Goal: Task Accomplishment & Management: Use online tool/utility

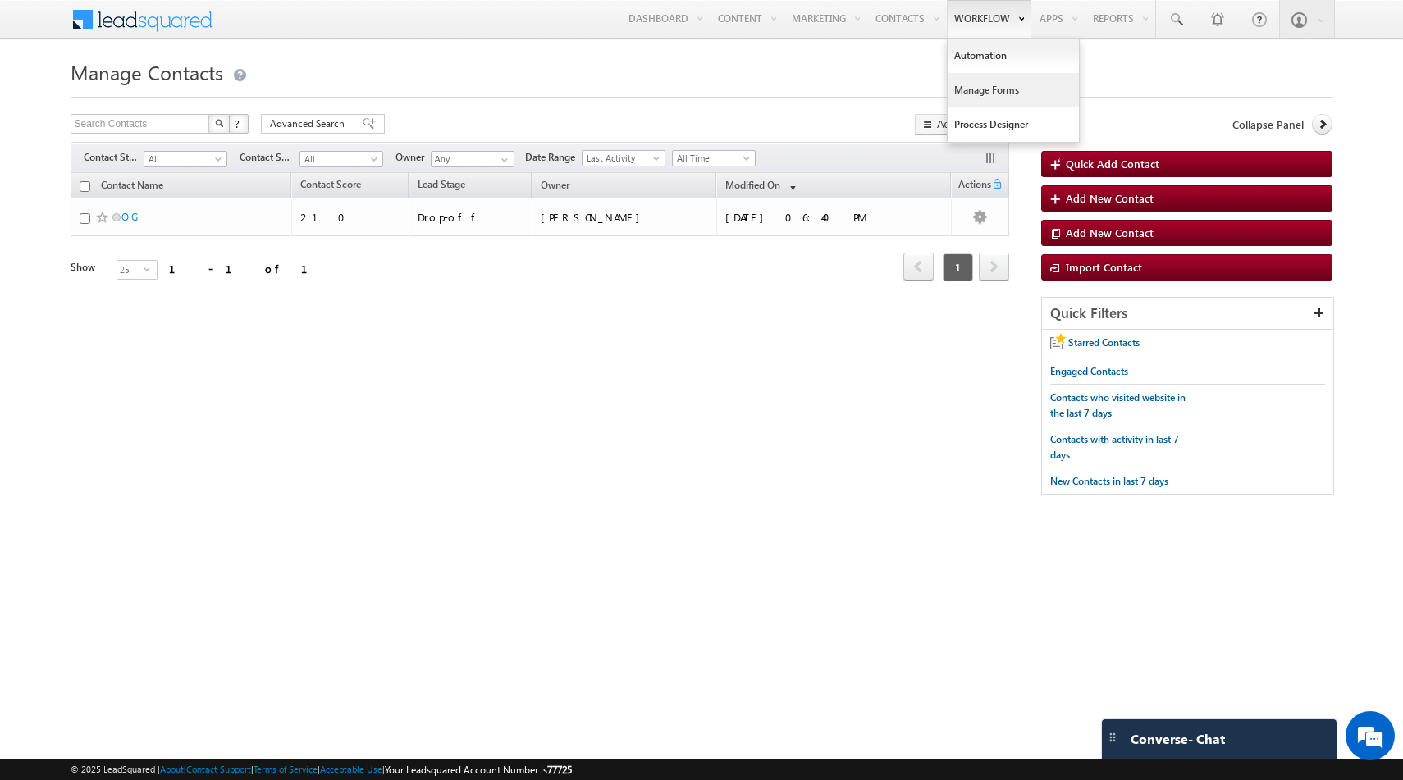
click at [990, 98] on link "Manage Forms" at bounding box center [1013, 90] width 131 height 34
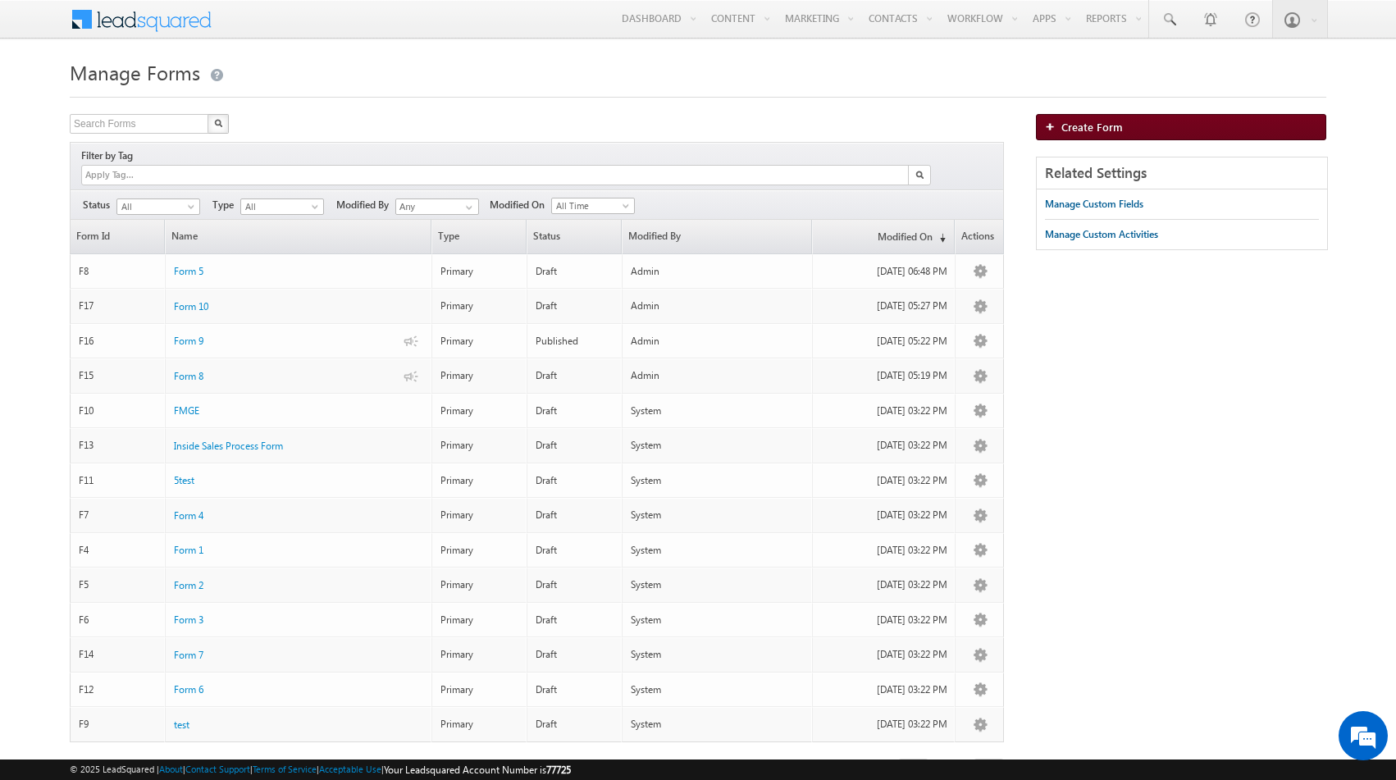
click at [1091, 135] on link "Create Form" at bounding box center [1181, 127] width 290 height 26
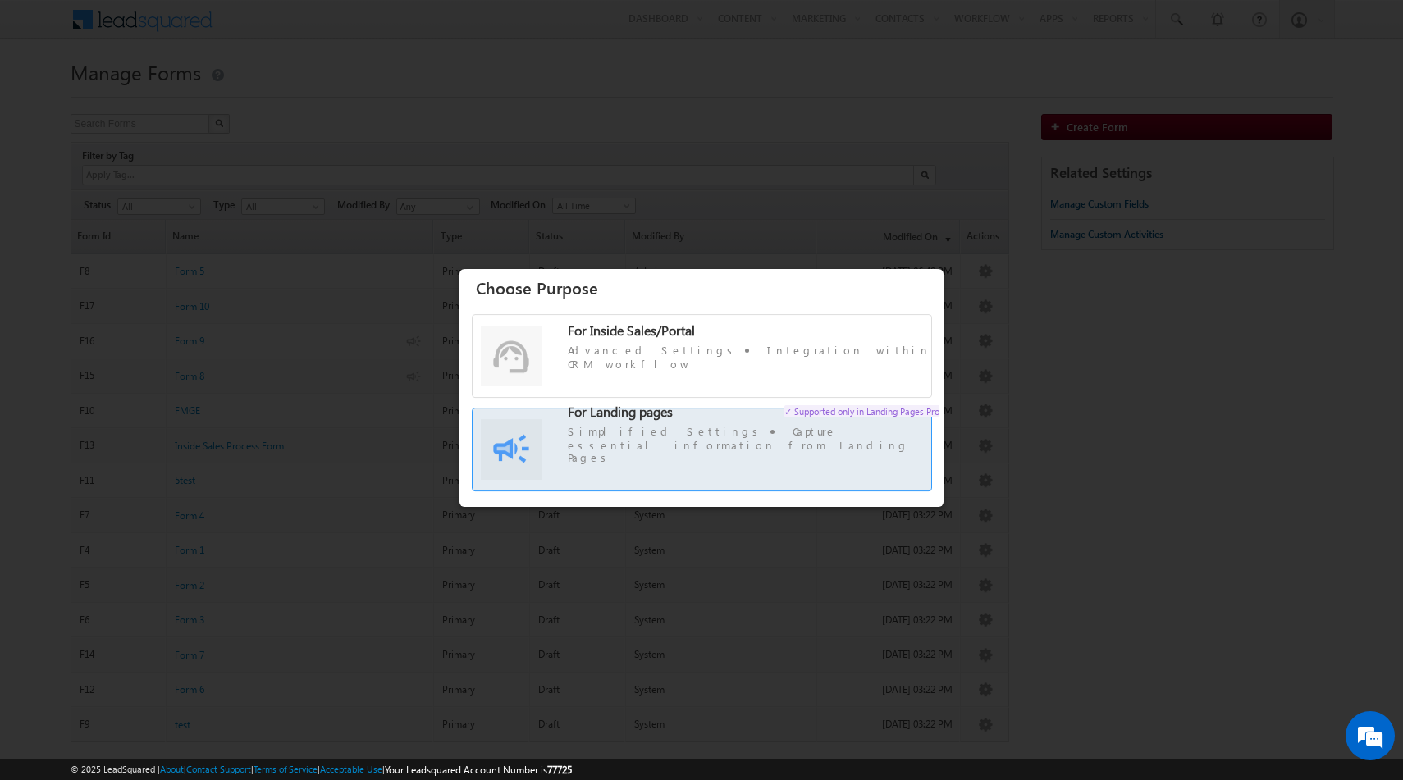
click at [678, 444] on span "For Landing pages ✓ Supported only in Landing Pages Pro Simplified Settings Cap…" at bounding box center [754, 435] width 372 height 60
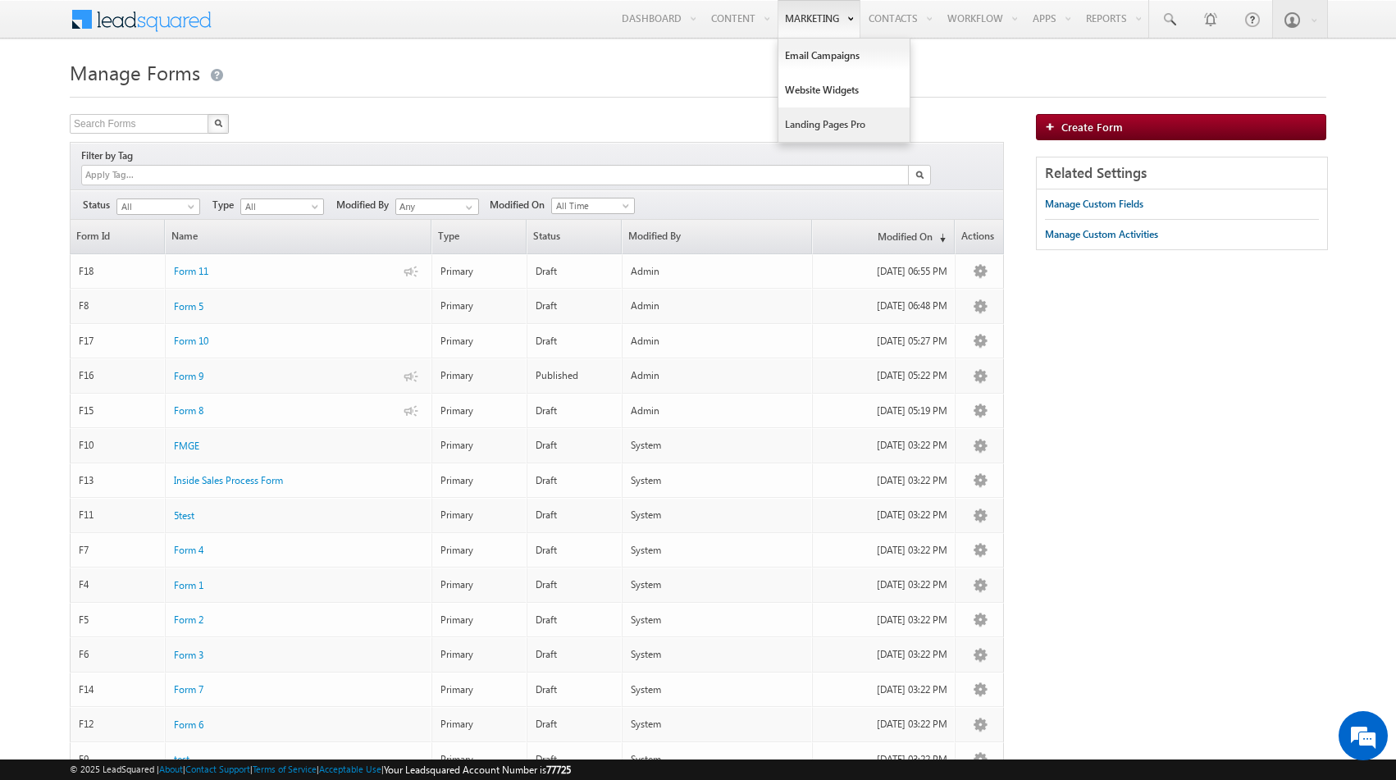
click at [799, 126] on link "Landing Pages Pro" at bounding box center [844, 124] width 131 height 34
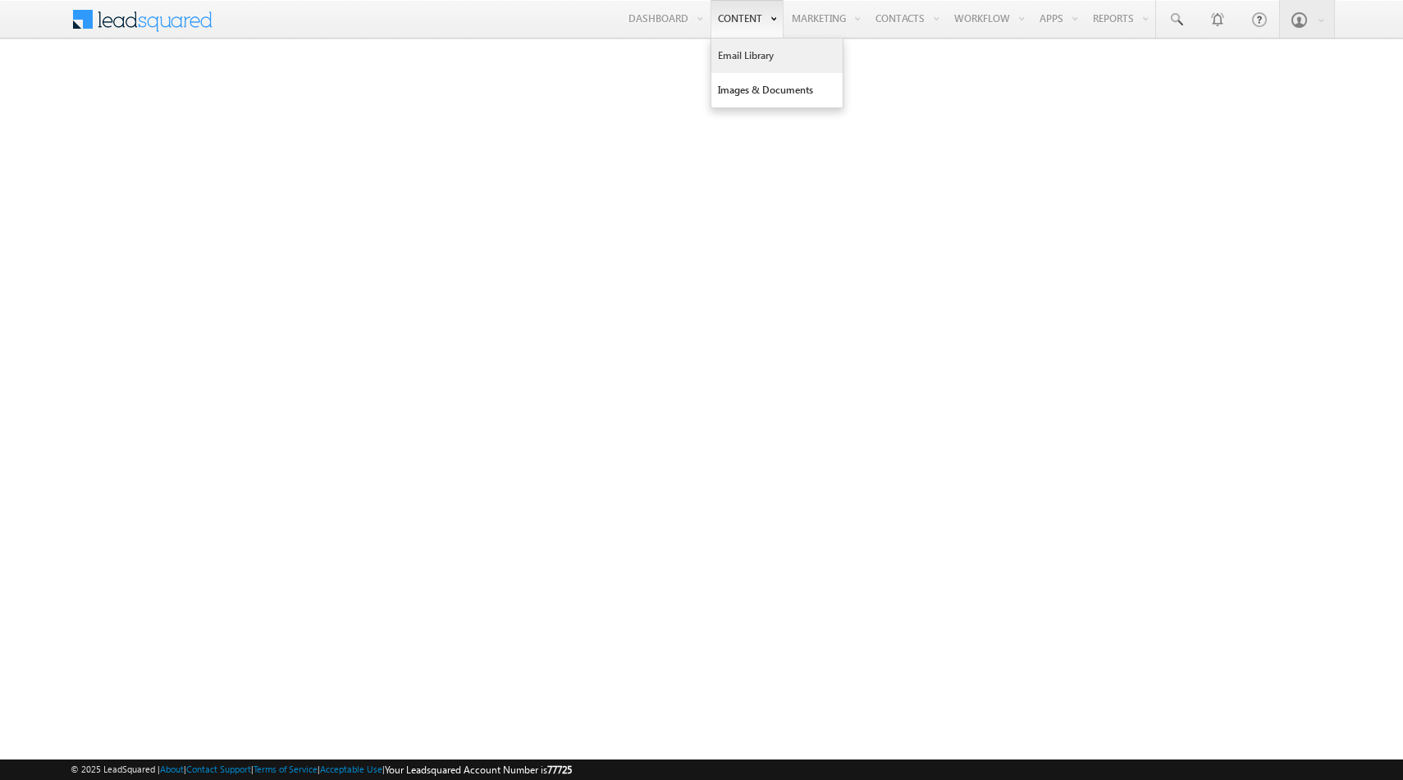
click at [739, 62] on link "Email Library" at bounding box center [776, 56] width 131 height 34
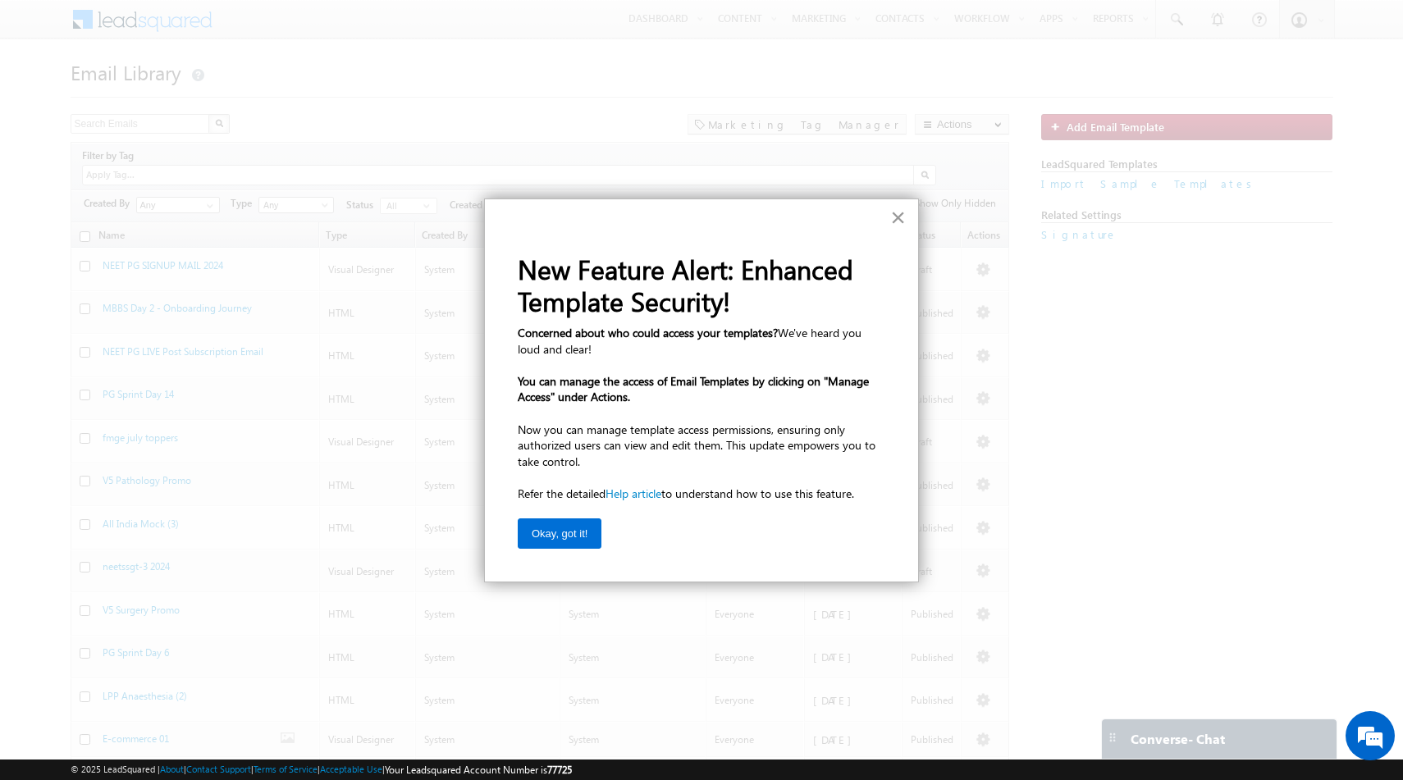
click at [900, 218] on button "×" at bounding box center [898, 217] width 16 height 26
